Goal: Find specific page/section: Find specific page/section

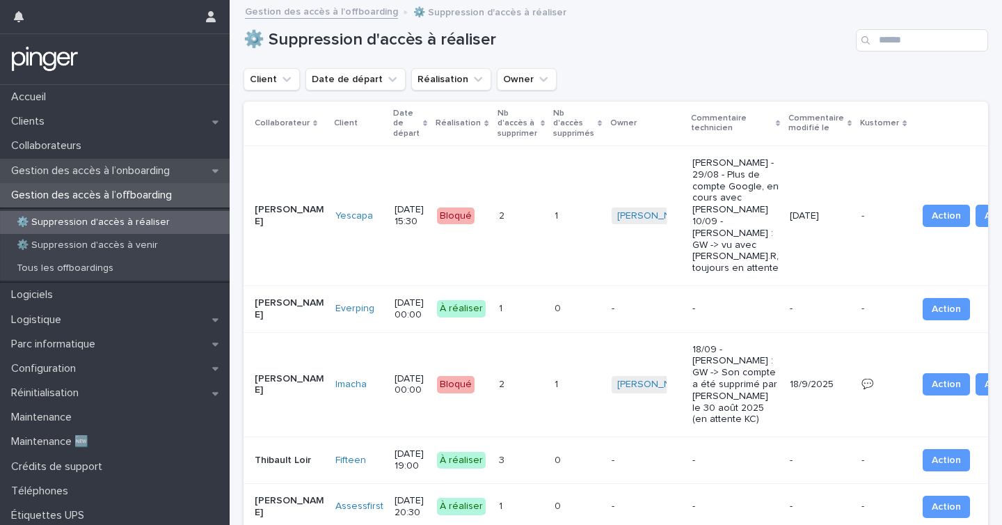
click at [138, 177] on div "Gestion des accès à l’onboarding" at bounding box center [115, 171] width 230 height 24
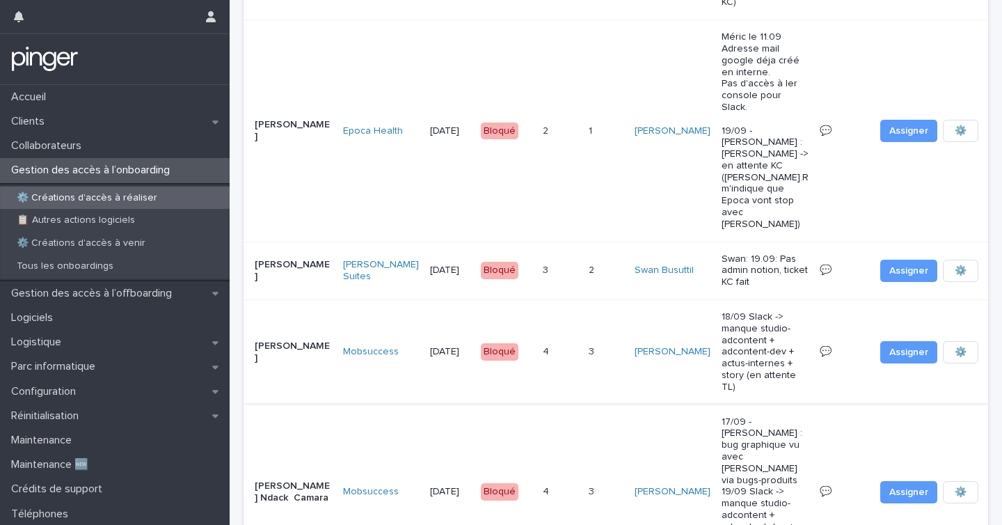
scroll to position [97, 0]
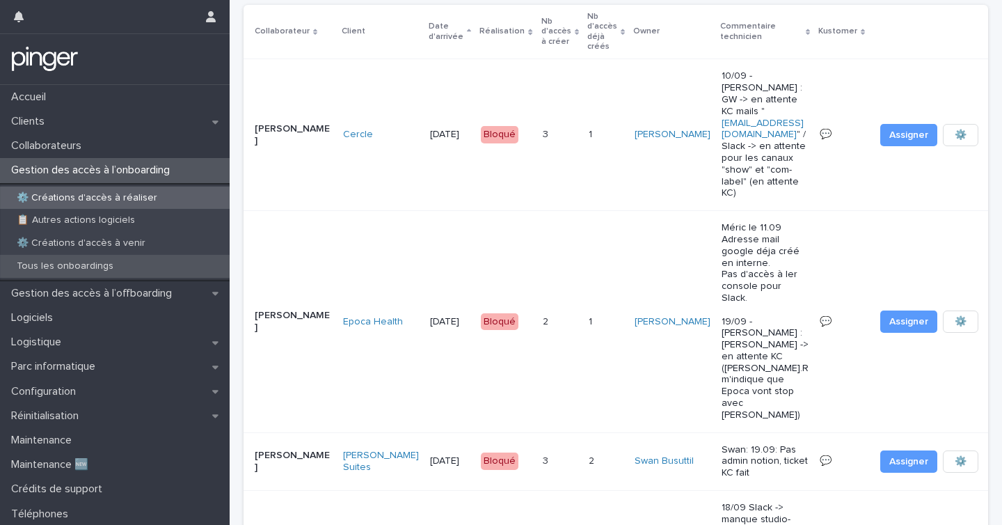
click at [140, 273] on div "Tous les onboardings" at bounding box center [115, 266] width 230 height 23
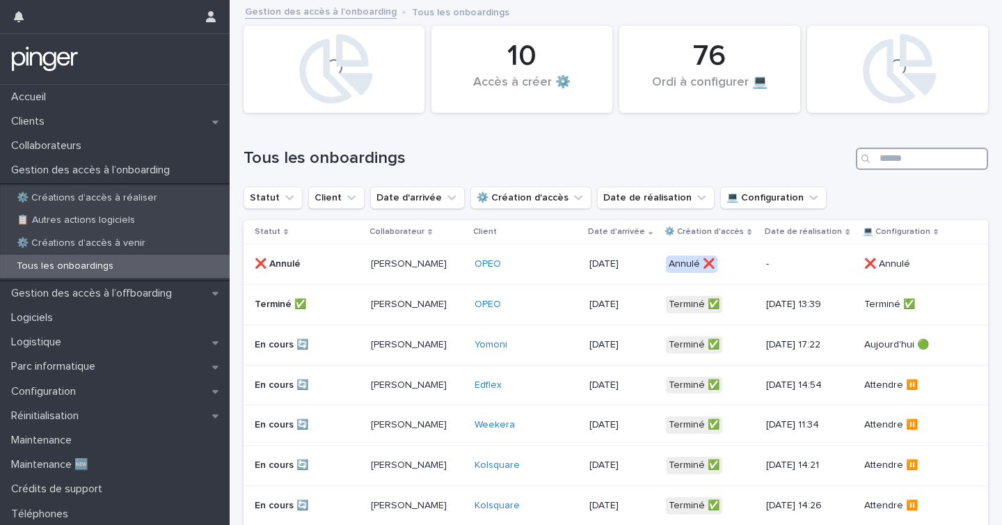
click at [929, 155] on input "Search" at bounding box center [922, 158] width 132 height 22
type input "********"
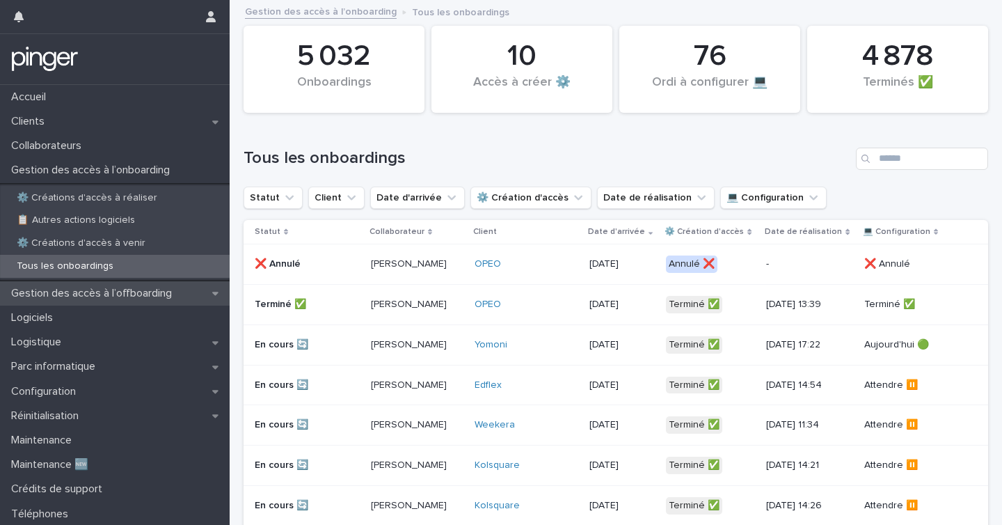
click at [127, 285] on div "Gestion des accès à l’offboarding" at bounding box center [115, 293] width 230 height 24
